Goal: Task Accomplishment & Management: Manage account settings

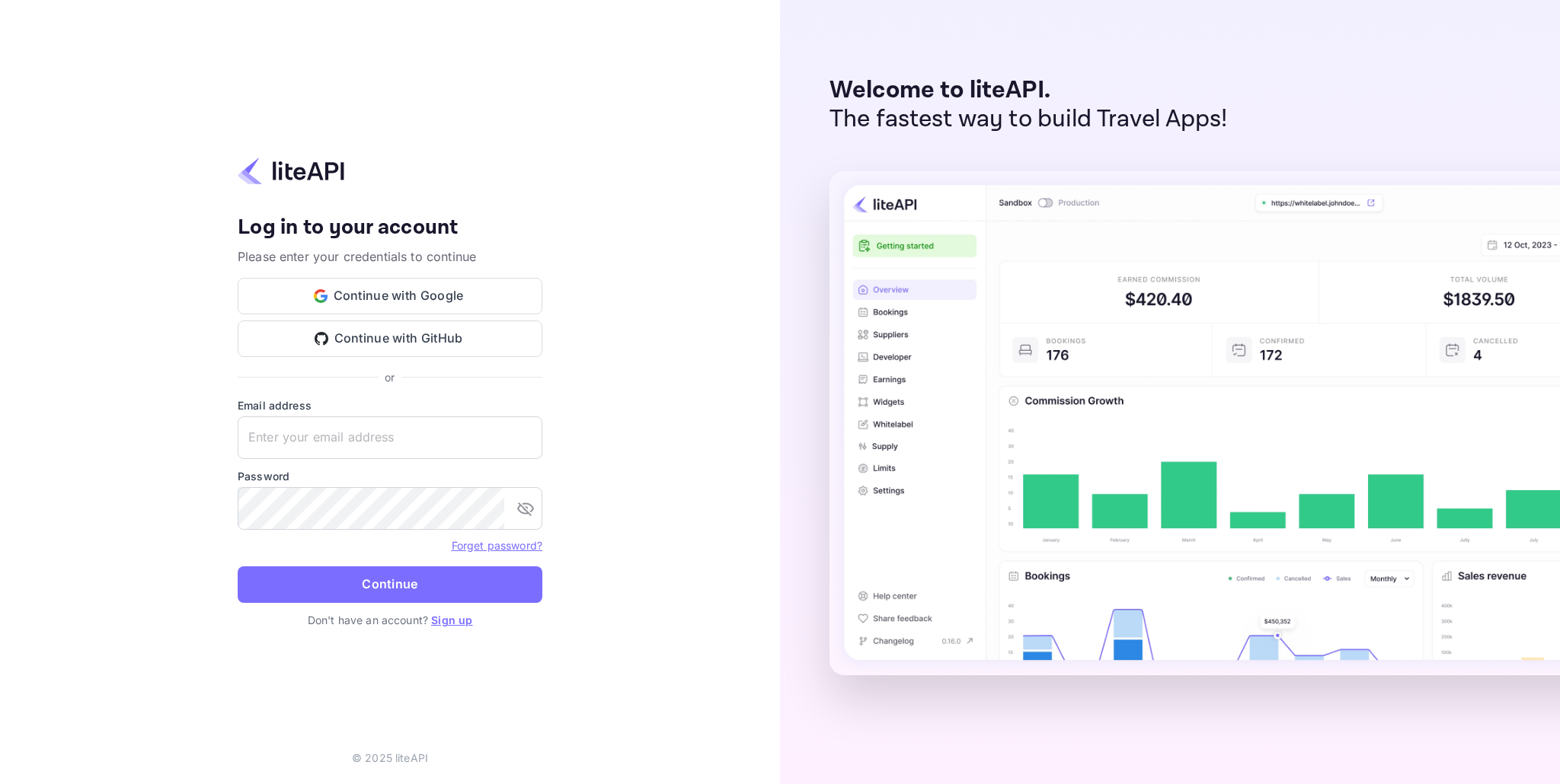
type input "[EMAIL_ADDRESS][DOMAIN_NAME]"
click at [571, 521] on div "Your account has been created successfully, a confirmation link has been sent t…" at bounding box center [390, 392] width 780 height 784
click at [391, 582] on button "Continue" at bounding box center [390, 584] width 305 height 36
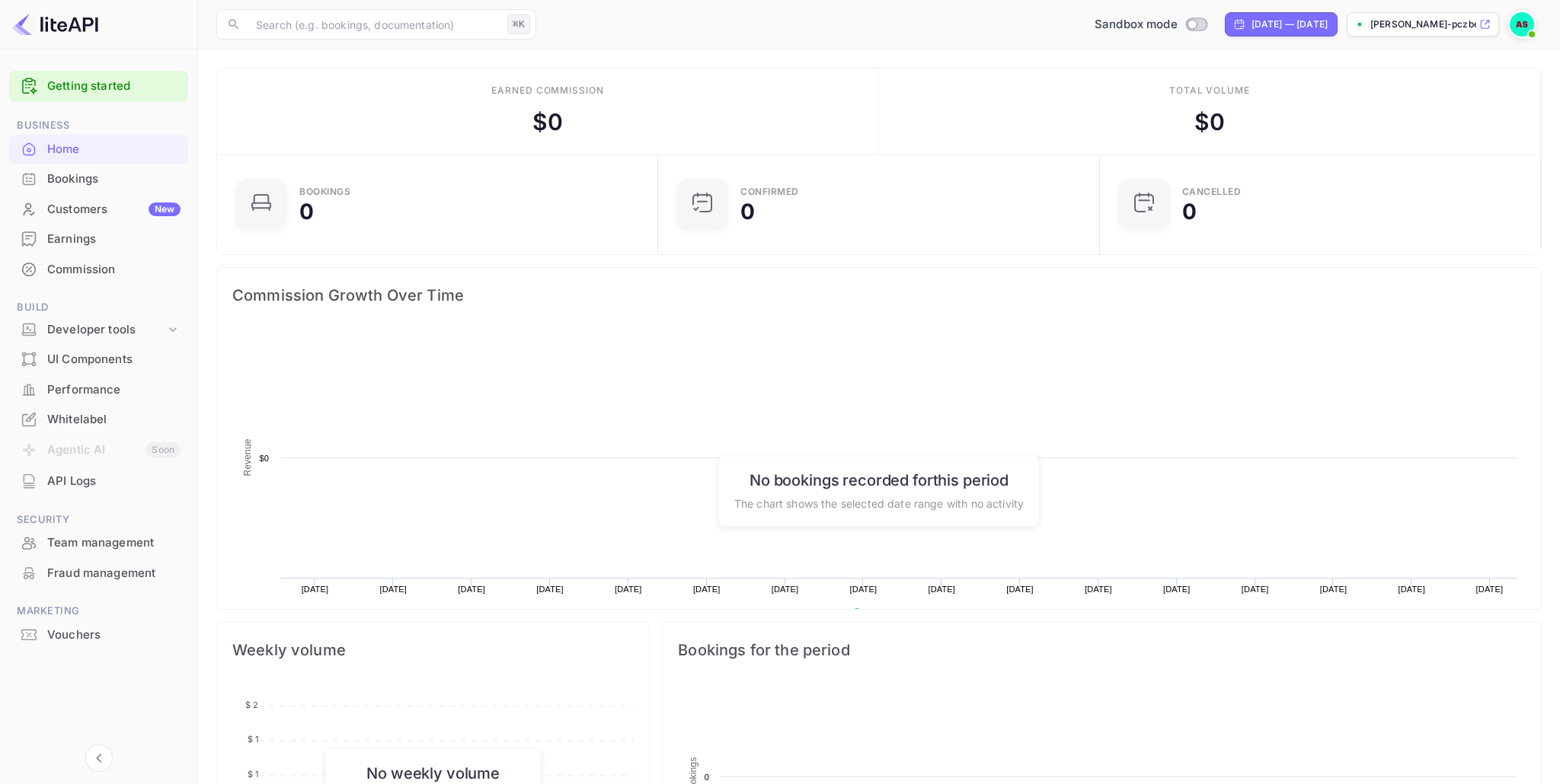
scroll to position [248, 432]
click at [1521, 21] on img at bounding box center [1521, 24] width 24 height 24
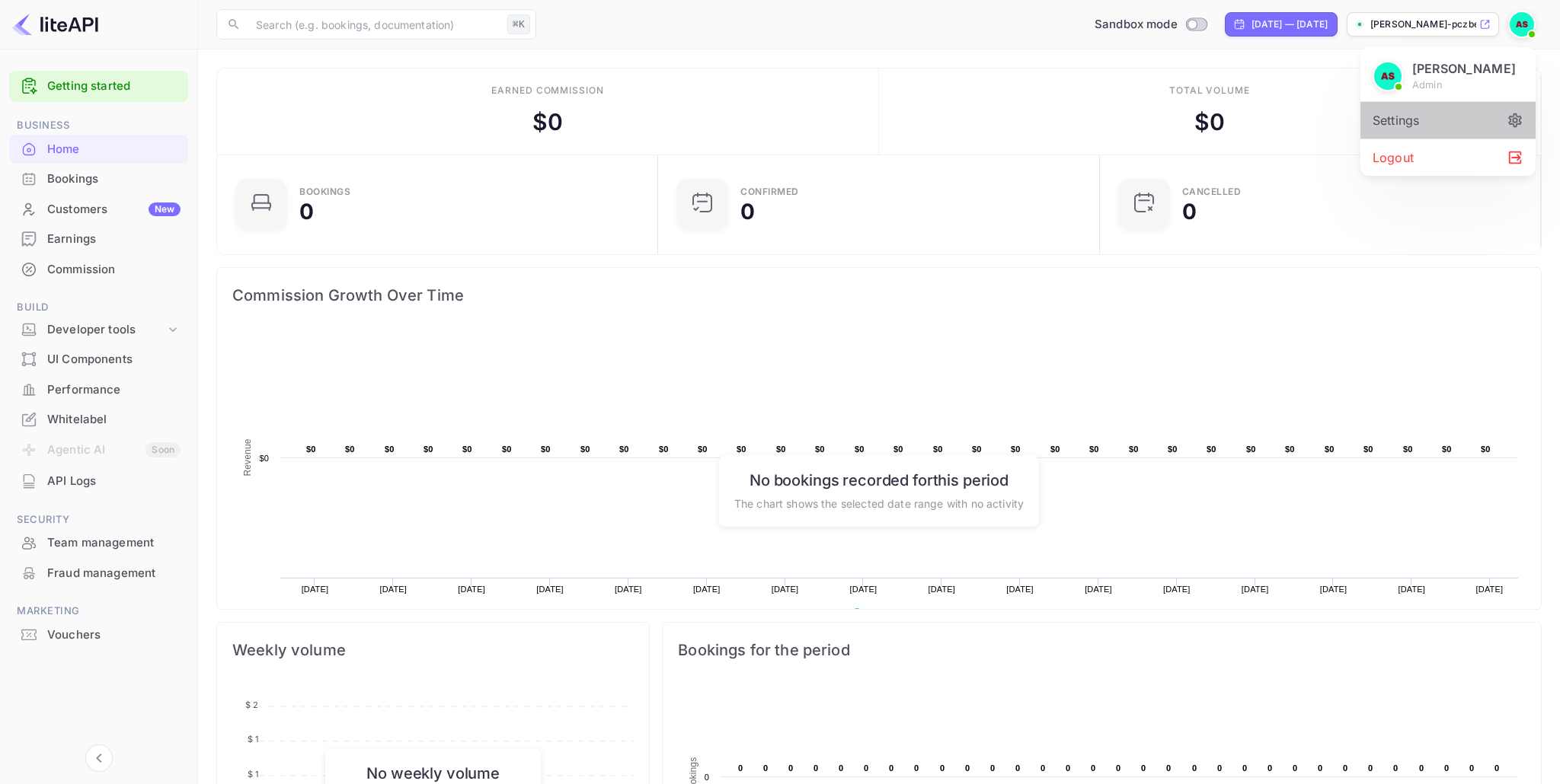
click at [1515, 124] on icon at bounding box center [1515, 120] width 17 height 17
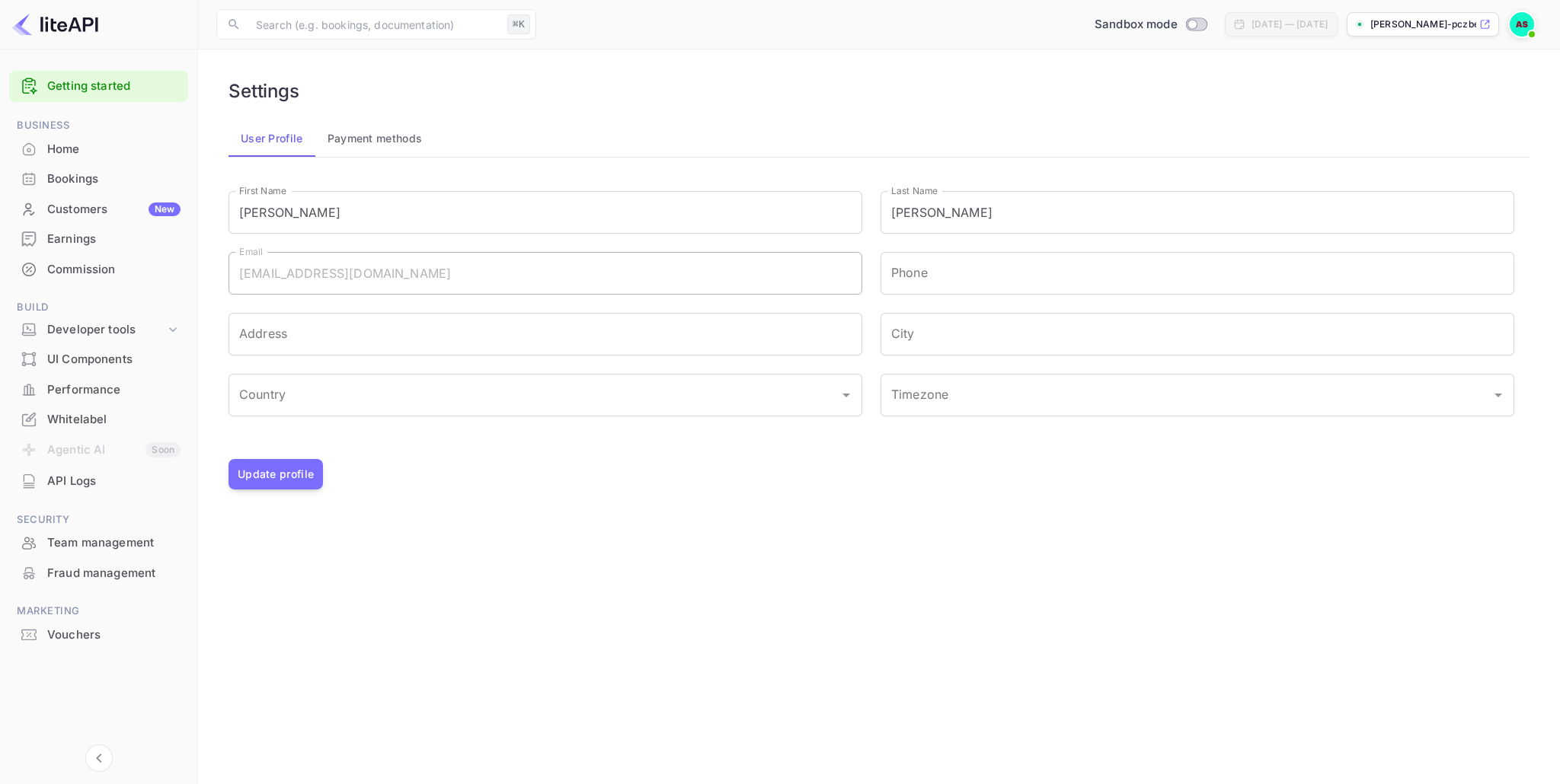
click at [83, 423] on div "Whitelabel" at bounding box center [114, 420] width 133 height 18
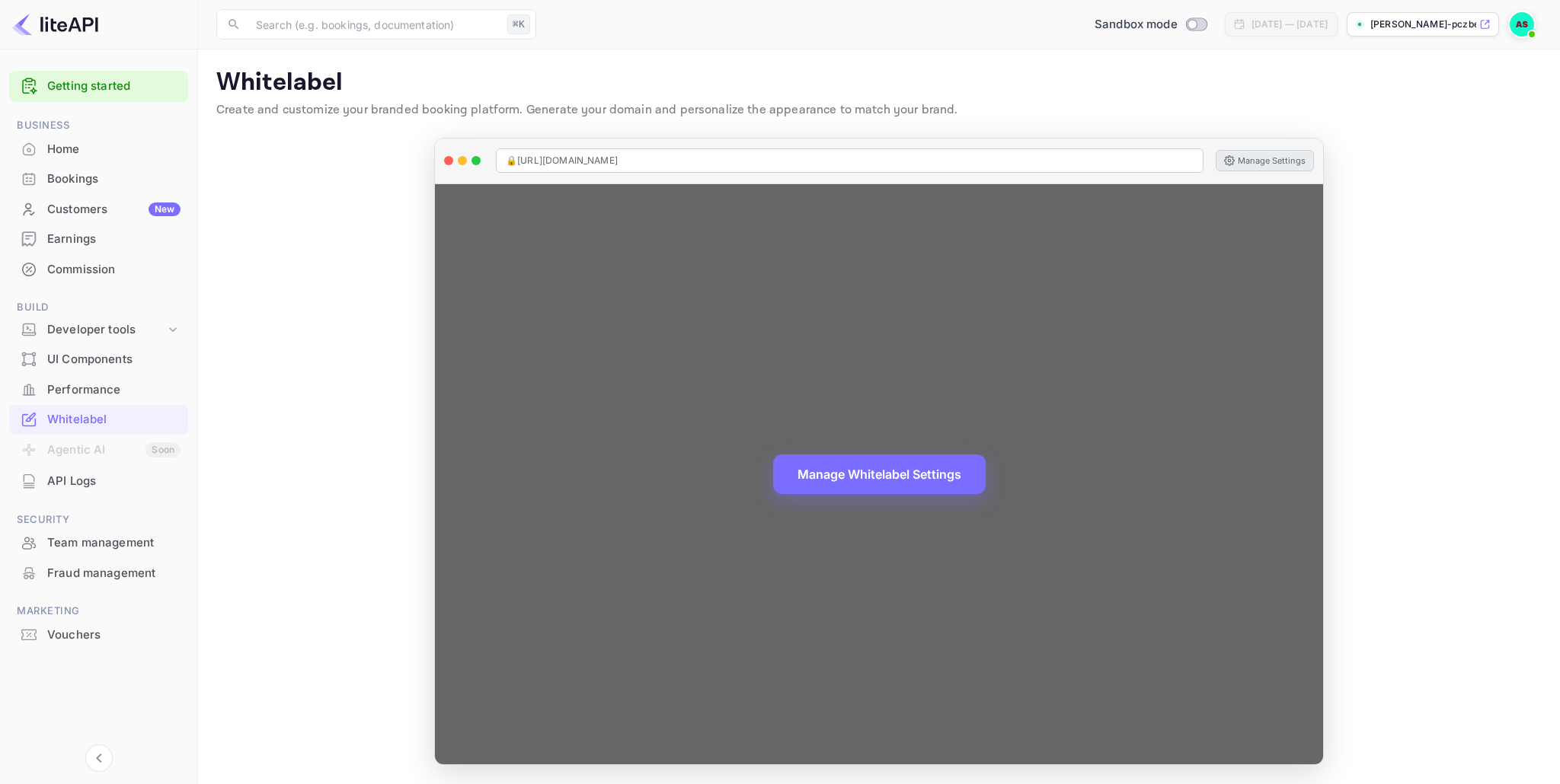
click at [1247, 159] on button "Manage Settings" at bounding box center [1264, 161] width 99 height 21
